Goal: Task Accomplishment & Management: Manage account settings

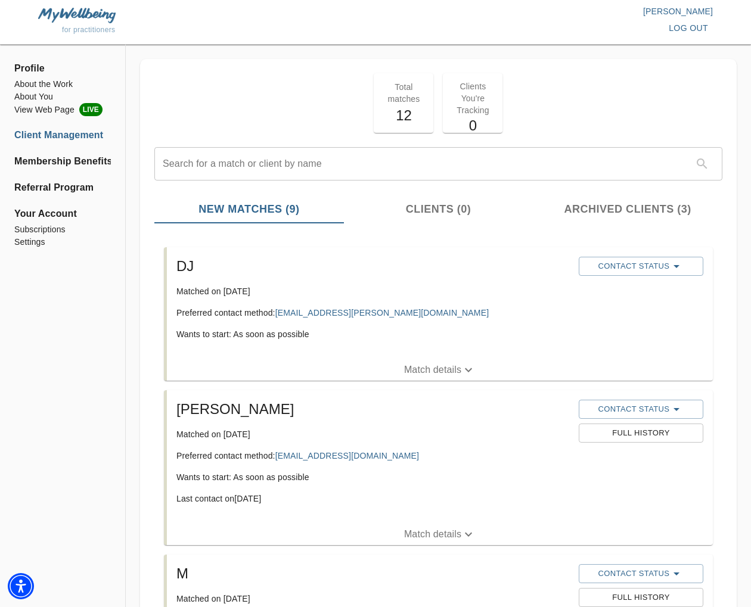
drag, startPoint x: 437, startPoint y: 371, endPoint x: 481, endPoint y: 374, distance: 44.2
click at [437, 371] on p "Match details" at bounding box center [432, 370] width 57 height 14
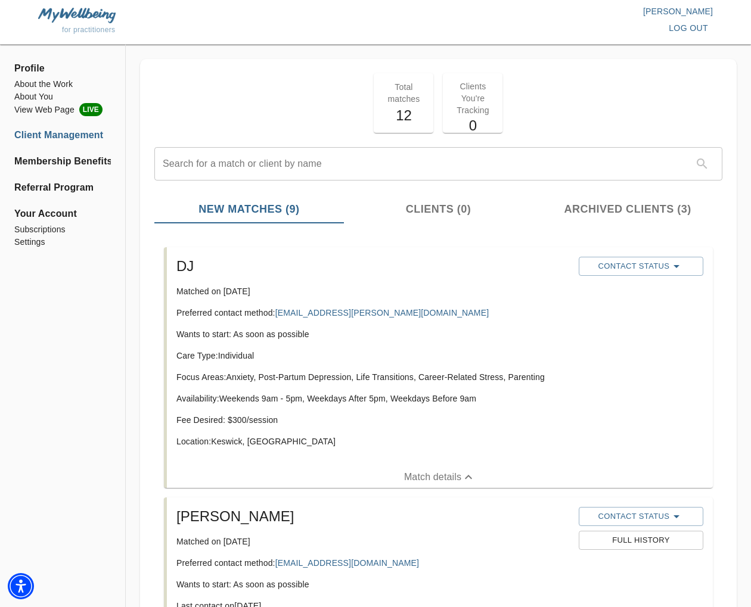
click at [471, 347] on div "DJ Matched on [DATE] Preferred contact method: [EMAIL_ADDRESS][PERSON_NAME][DOM…" at bounding box center [373, 357] width 402 height 210
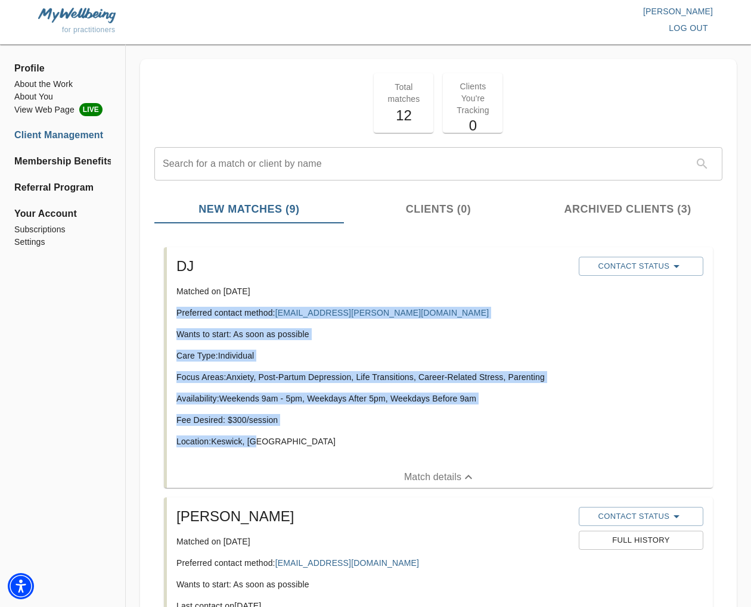
drag, startPoint x: 272, startPoint y: 441, endPoint x: 207, endPoint y: 315, distance: 141.5
click at [158, 311] on li "DJ Matched on [DATE] Preferred contact method: [EMAIL_ADDRESS][PERSON_NAME][DOM…" at bounding box center [438, 367] width 568 height 250
copy div "Preferred contact method: [EMAIL_ADDRESS][PERSON_NAME][DOMAIN_NAME] Wants to st…"
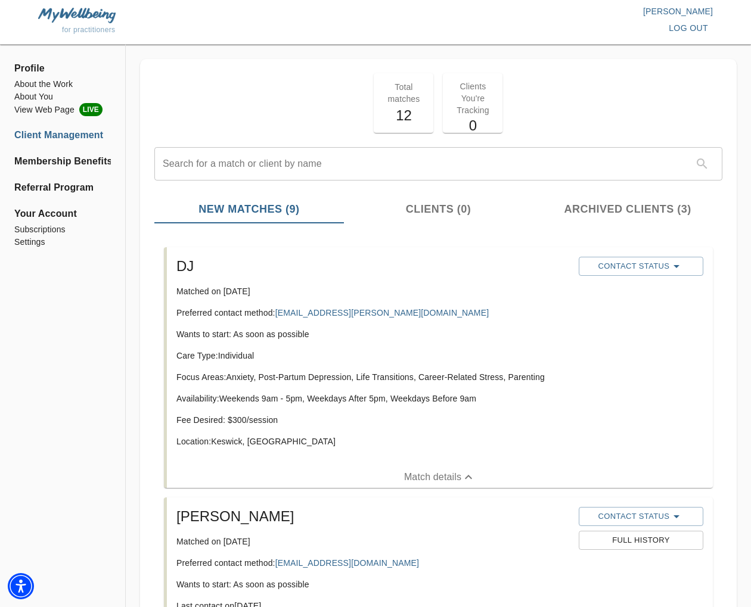
drag, startPoint x: 444, startPoint y: 319, endPoint x: 484, endPoint y: 352, distance: 52.0
click at [444, 319] on div "DJ Matched on [DATE] Preferred contact method: [EMAIL_ADDRESS][PERSON_NAME][DOM…" at bounding box center [373, 357] width 402 height 210
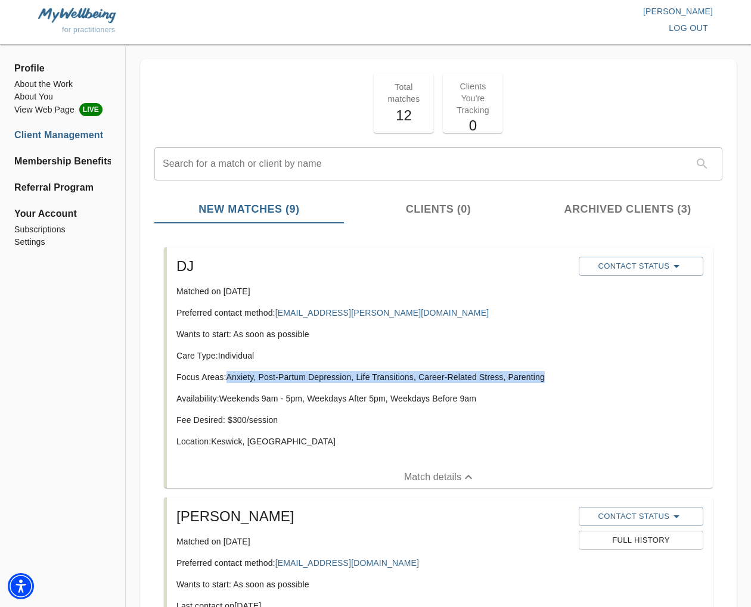
drag, startPoint x: 546, startPoint y: 377, endPoint x: 229, endPoint y: 377, distance: 316.4
click at [229, 377] on p "Focus Areas: Anxiety, Post-Partum Depression, Life Transitions, Career-Related …" at bounding box center [372, 377] width 393 height 12
copy p "Anxiety, Post-Partum Depression, Life Transitions, Career-Related Stress, Paren…"
click at [630, 259] on span "Contact Status" at bounding box center [640, 266] width 113 height 14
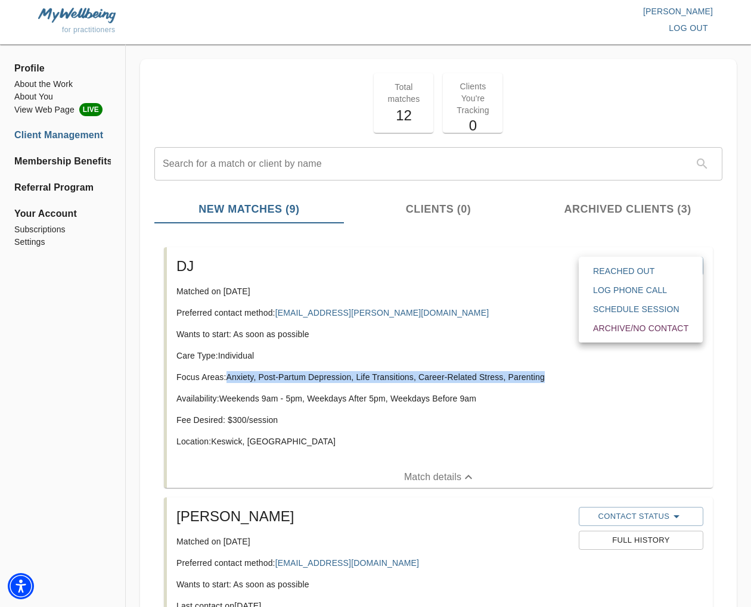
click at [610, 275] on span "Reached Out" at bounding box center [640, 271] width 95 height 12
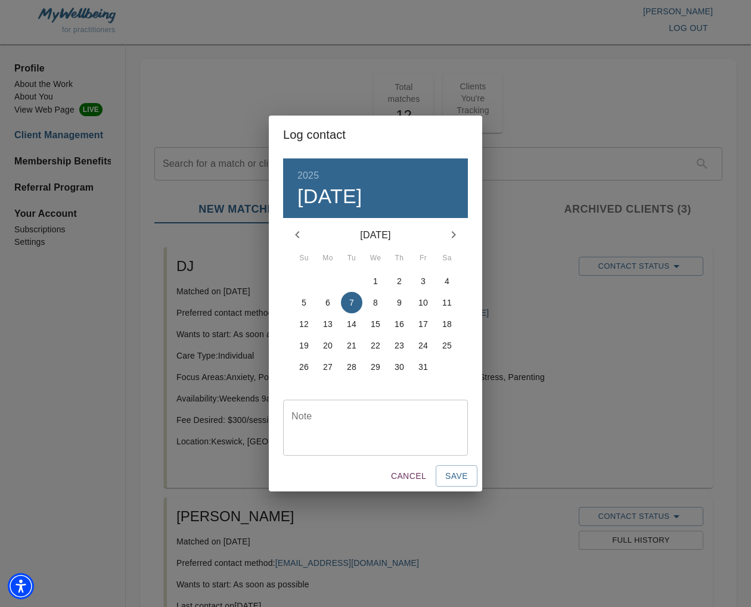
click at [312, 433] on textarea at bounding box center [375, 427] width 168 height 34
type textarea "initial email sent"
click at [446, 475] on span "Save" at bounding box center [456, 476] width 23 height 15
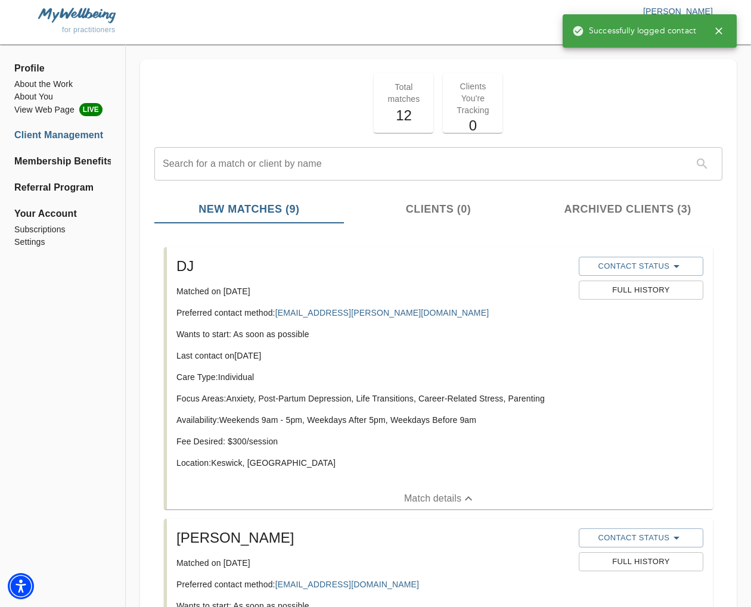
click at [717, 27] on icon "button" at bounding box center [719, 31] width 12 height 12
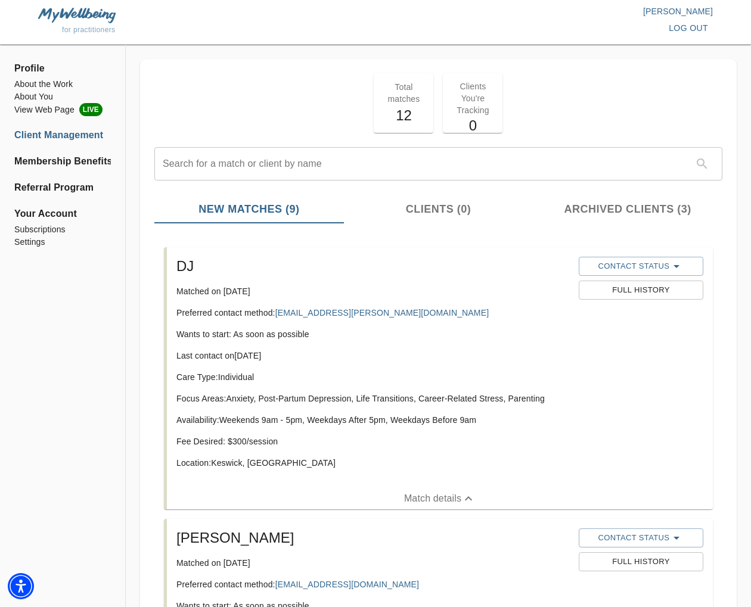
click at [698, 27] on span "log out" at bounding box center [687, 28] width 39 height 15
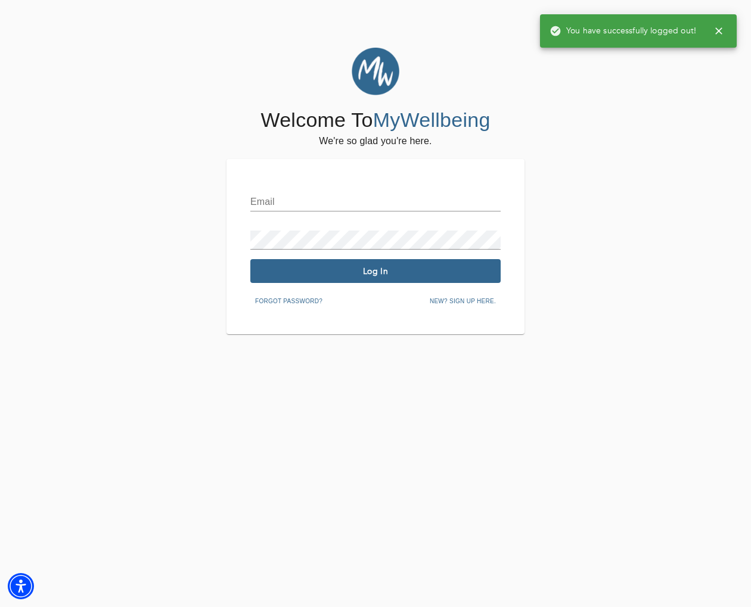
type input "[EMAIL_ADDRESS][DOMAIN_NAME]"
